Goal: Transaction & Acquisition: Purchase product/service

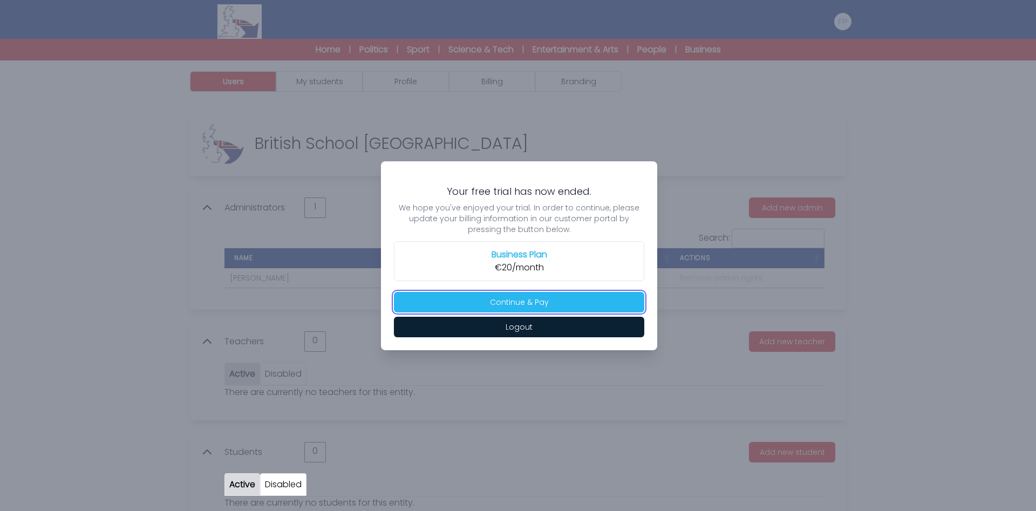
click at [571, 298] on button "Continue & Pay" at bounding box center [519, 302] width 250 height 21
click at [534, 327] on button "Logout" at bounding box center [519, 327] width 250 height 21
click at [559, 298] on button "Continue & Pay" at bounding box center [519, 302] width 250 height 21
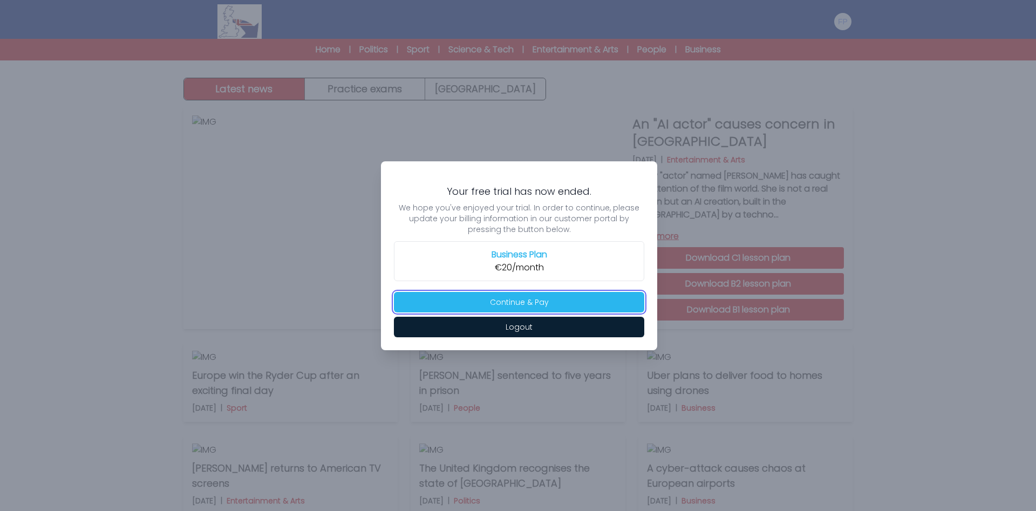
click at [520, 302] on button "Continue & Pay" at bounding box center [519, 302] width 250 height 21
click at [518, 304] on button "Continue & Pay" at bounding box center [519, 302] width 250 height 21
click at [512, 330] on button "Logout" at bounding box center [519, 327] width 250 height 21
